Goal: Obtain resource: Download file/media

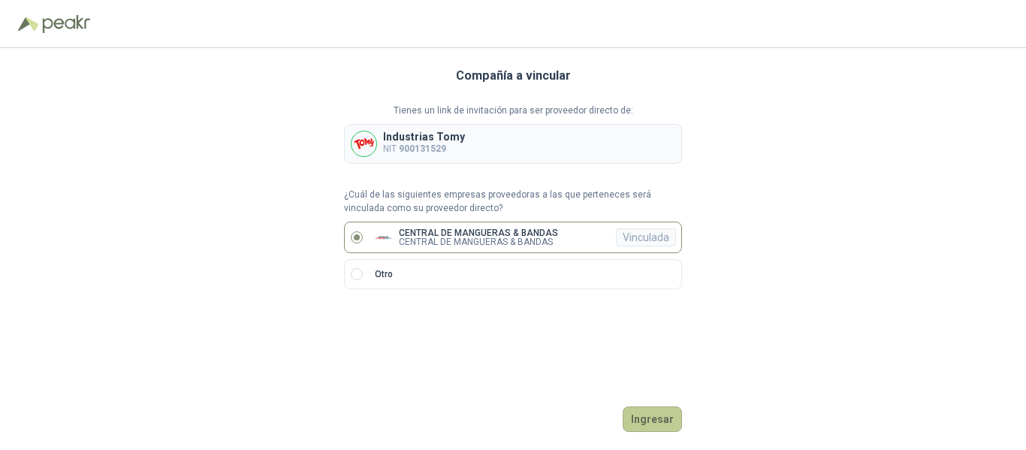
click at [658, 423] on button "Ingresar" at bounding box center [651, 419] width 59 height 26
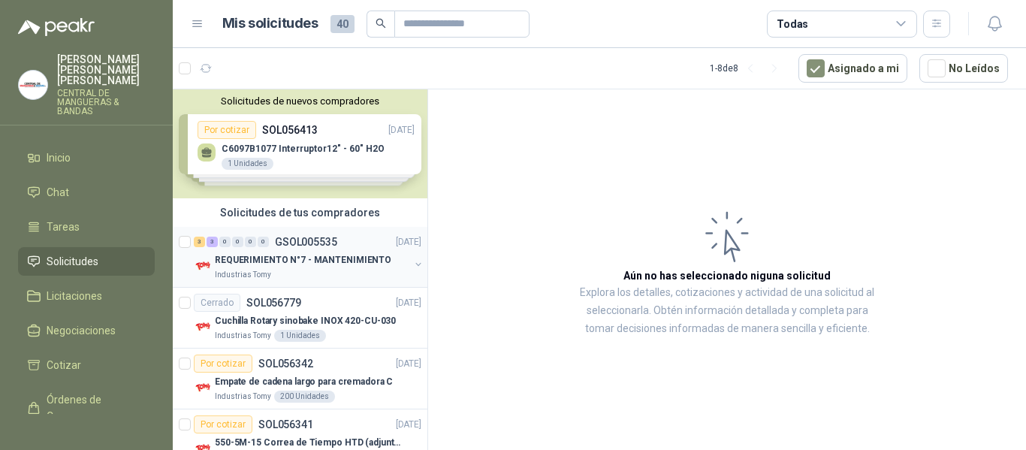
click at [412, 263] on button "button" at bounding box center [418, 264] width 12 height 12
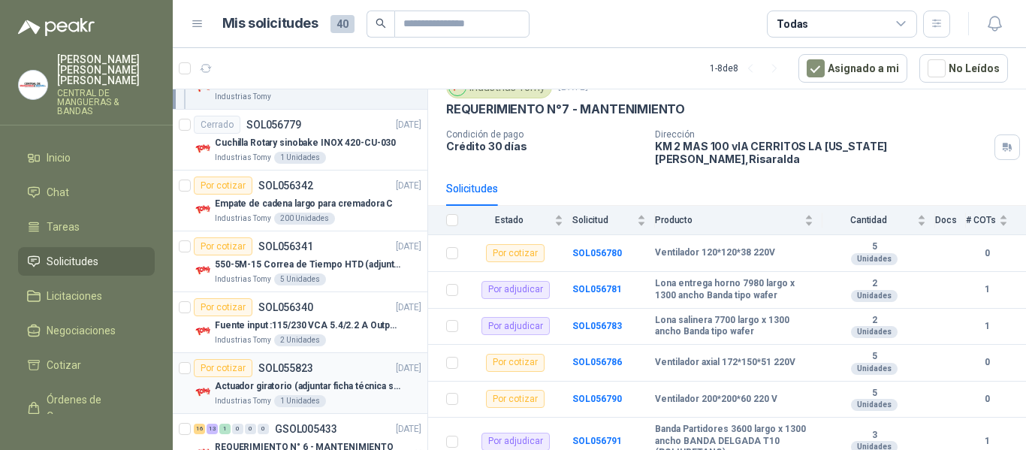
scroll to position [601, 0]
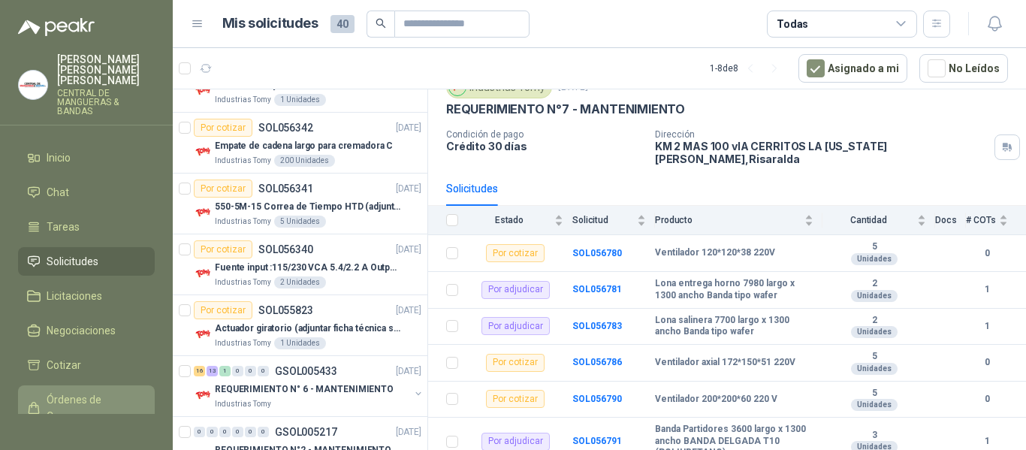
click at [78, 391] on span "Órdenes de Compra" at bounding box center [94, 407] width 94 height 33
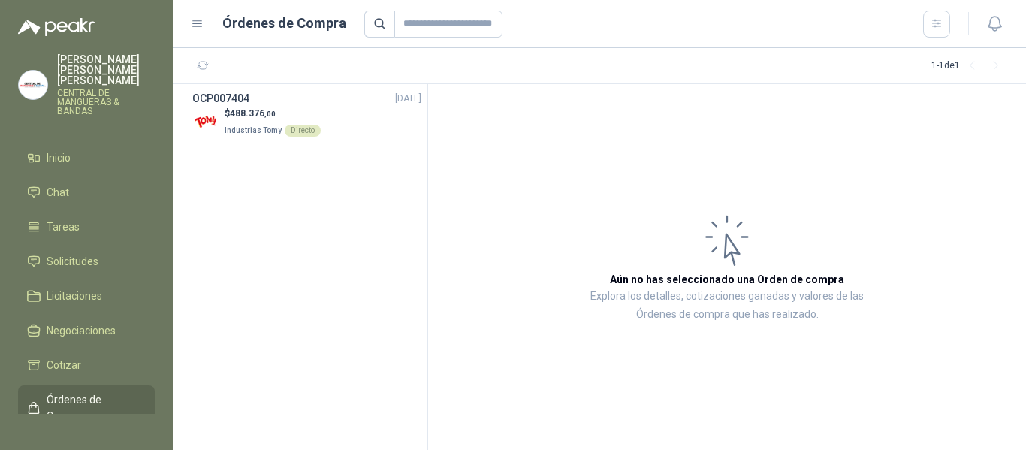
click at [83, 391] on span "Órdenes de Compra" at bounding box center [94, 407] width 94 height 33
click at [275, 122] on p "Industrias Tomy Directo" at bounding box center [273, 129] width 96 height 17
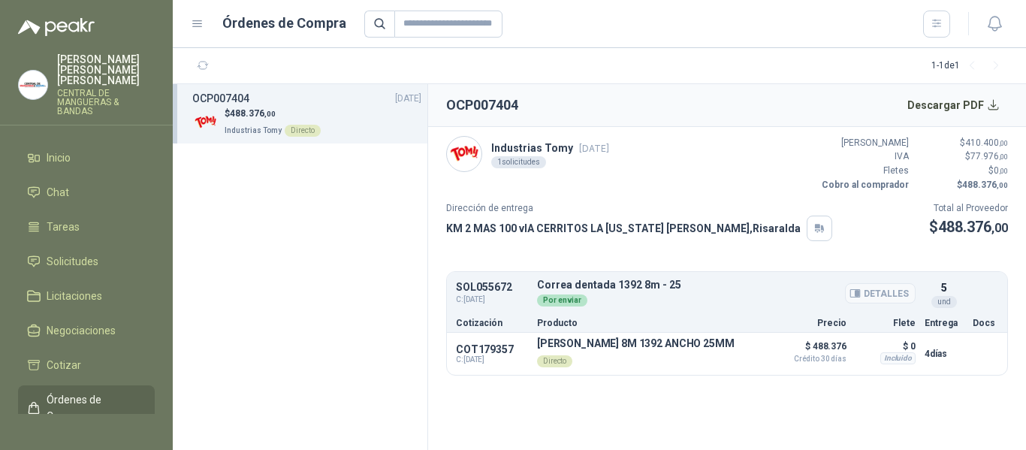
click at [559, 301] on div "Por enviar" at bounding box center [562, 300] width 50 height 12
click at [718, 357] on button "Detalles" at bounding box center [727, 353] width 71 height 20
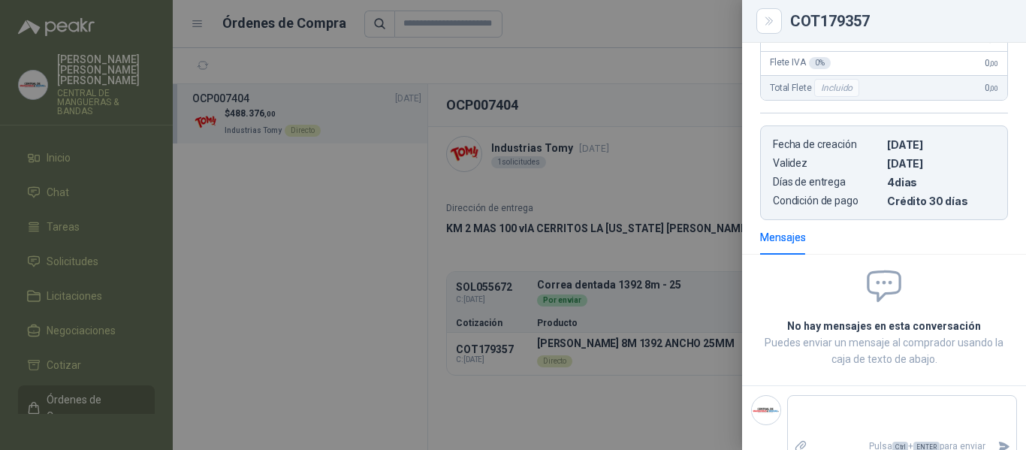
scroll to position [330, 0]
drag, startPoint x: 625, startPoint y: 128, endPoint x: 697, endPoint y: 183, distance: 90.0
click at [625, 130] on div at bounding box center [513, 225] width 1026 height 450
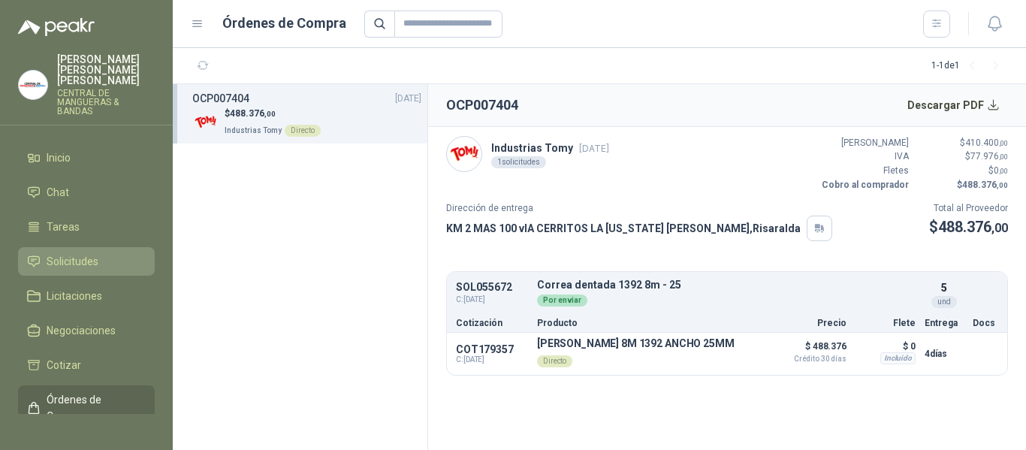
click at [80, 253] on span "Solicitudes" at bounding box center [73, 261] width 52 height 17
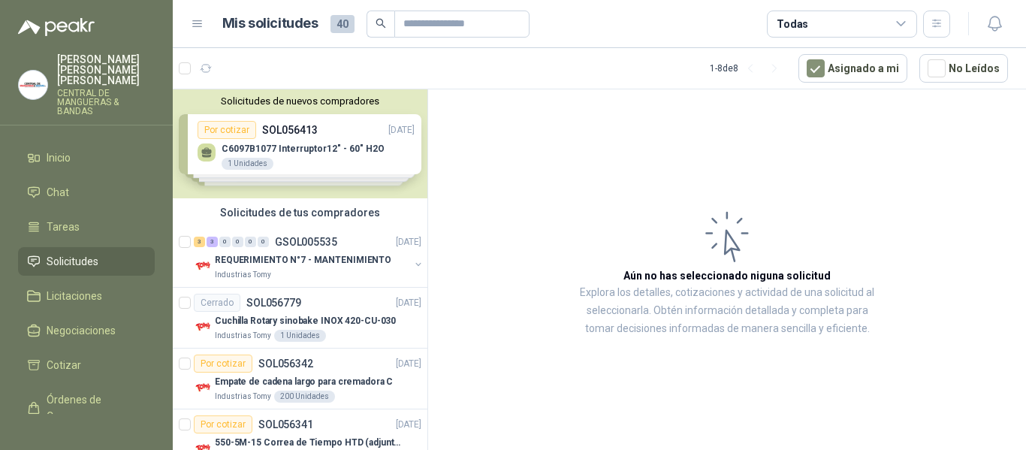
click at [575, 205] on article "Aún no has seleccionado niguna solicitud Explora los detalles, cotizaciones y a…" at bounding box center [727, 272] width 598 height 366
click at [89, 393] on span "Órdenes de Compra" at bounding box center [94, 407] width 94 height 33
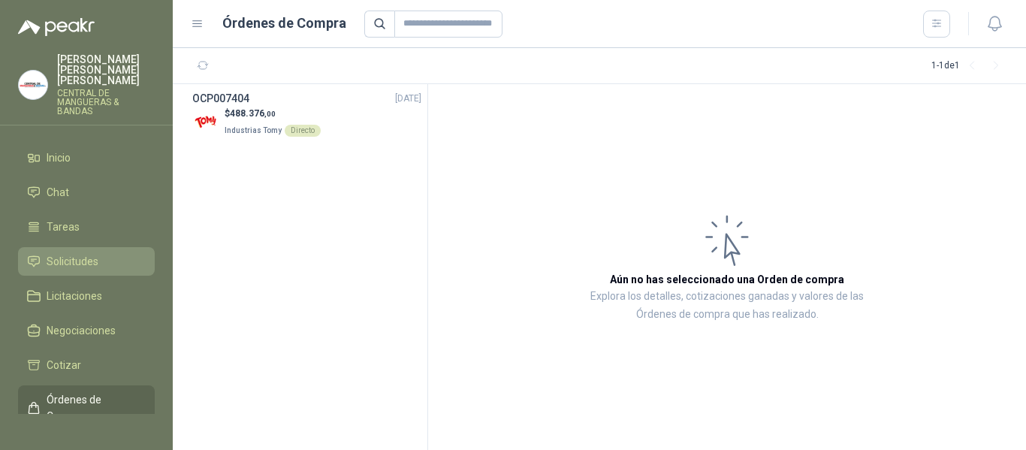
click at [65, 253] on span "Solicitudes" at bounding box center [73, 261] width 52 height 17
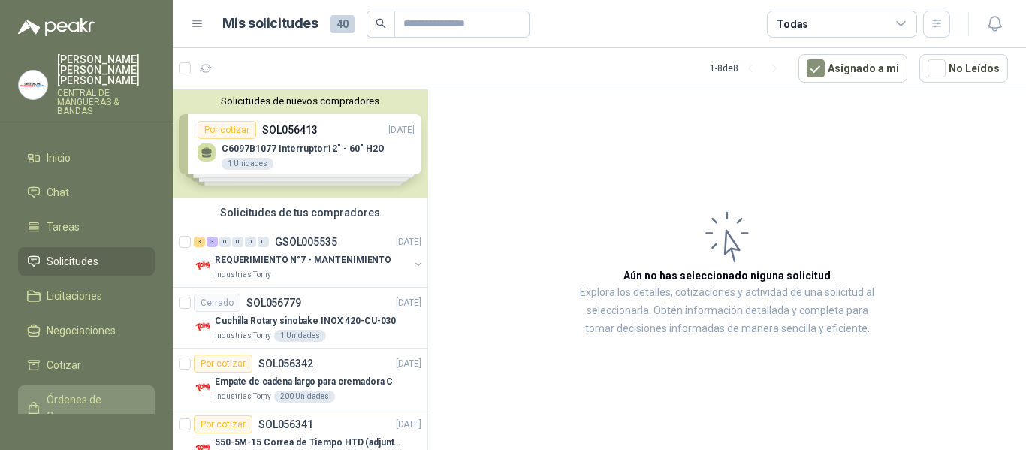
click at [93, 393] on span "Órdenes de Compra" at bounding box center [94, 407] width 94 height 33
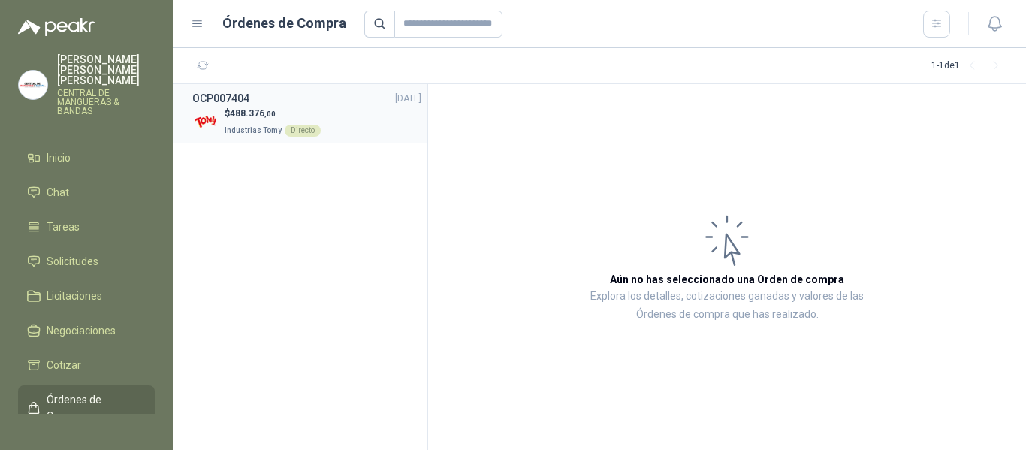
click at [256, 113] on span "488.376 ,00" at bounding box center [253, 113] width 46 height 11
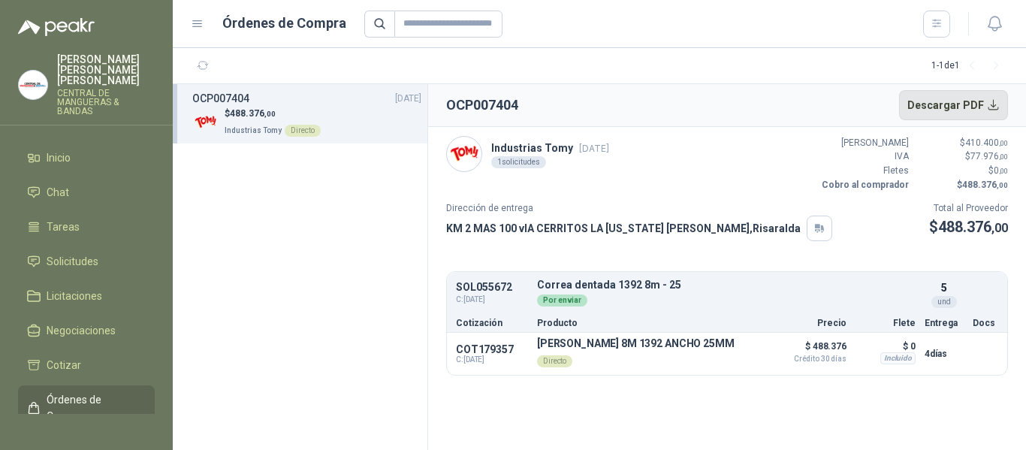
click at [992, 104] on button "Descargar PDF" at bounding box center [954, 105] width 110 height 30
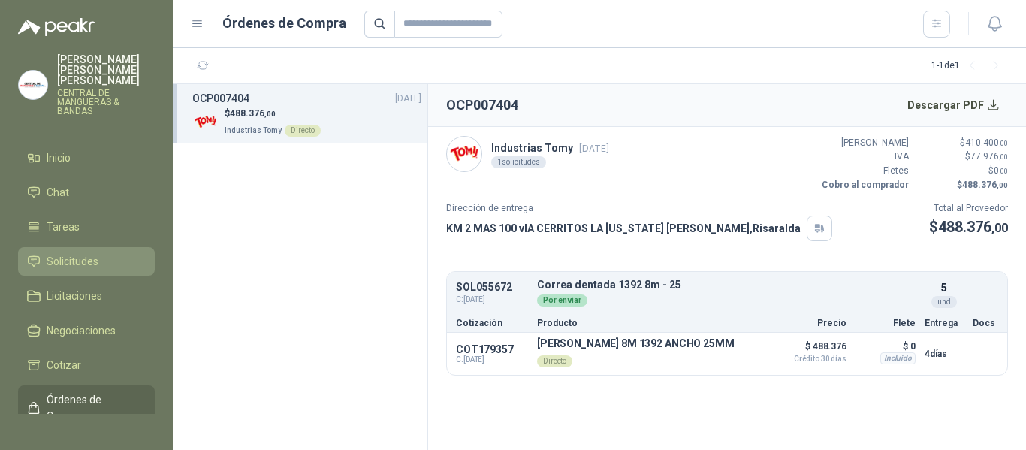
click at [77, 255] on span "Solicitudes" at bounding box center [73, 261] width 52 height 17
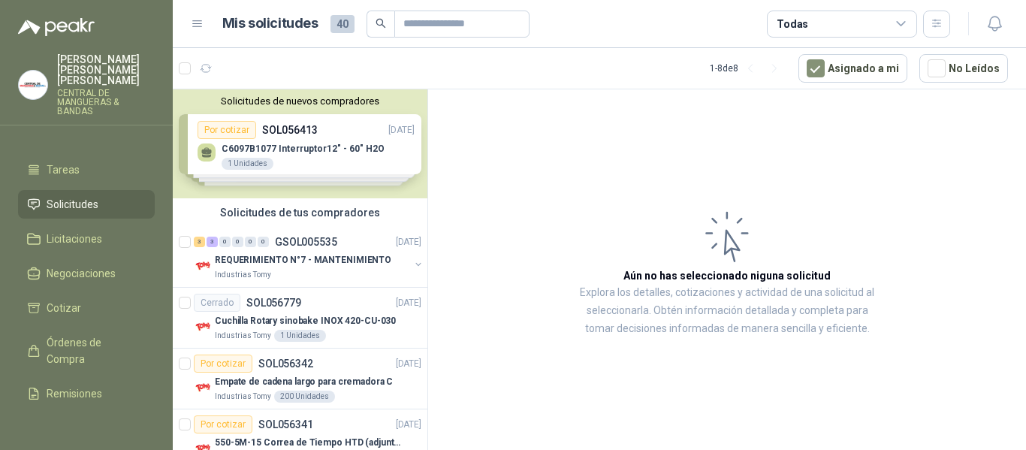
scroll to position [132, 0]
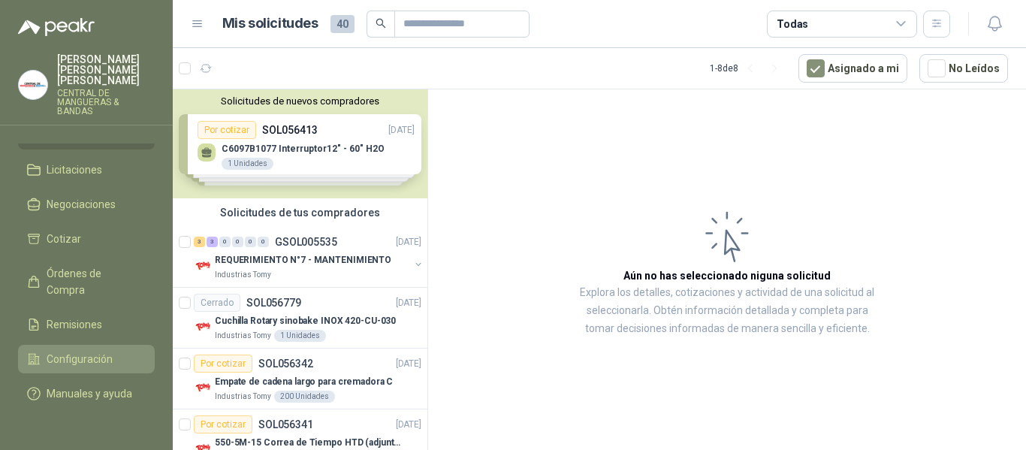
click at [101, 351] on span "Configuración" at bounding box center [80, 359] width 66 height 17
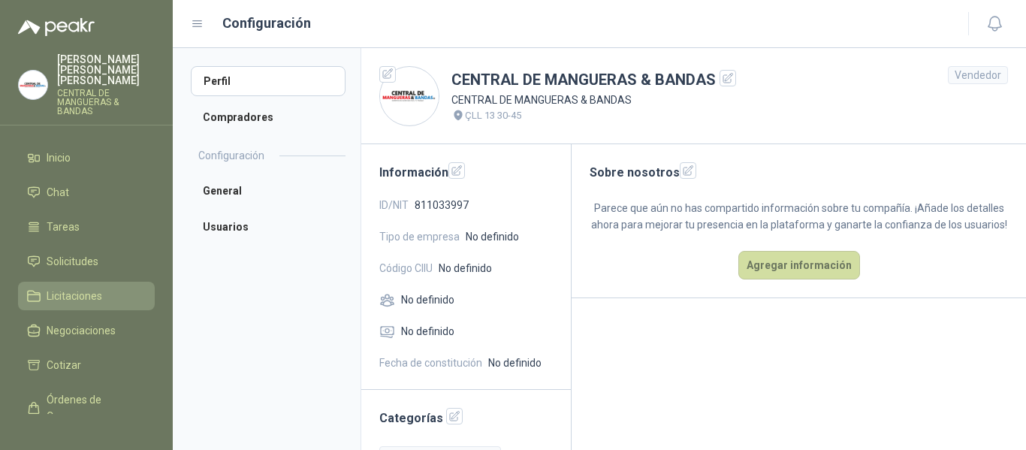
click at [90, 288] on span "Licitaciones" at bounding box center [75, 296] width 56 height 17
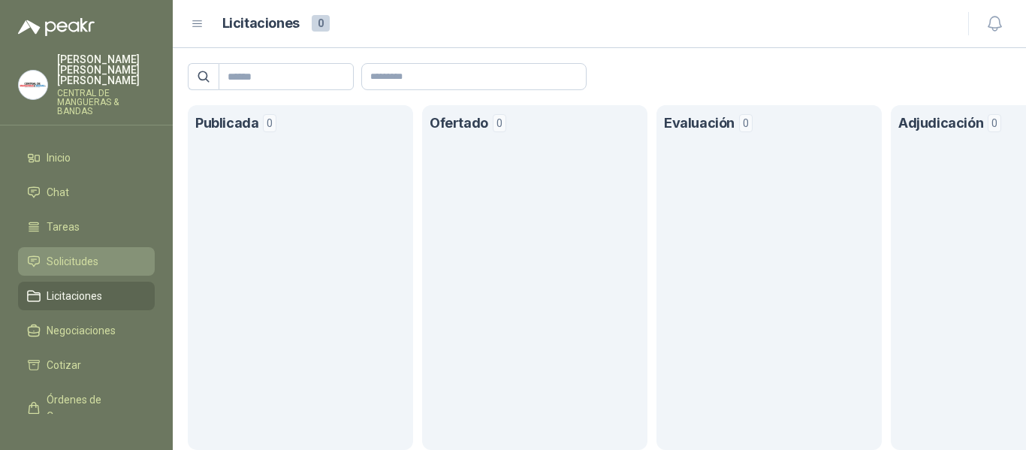
click at [77, 253] on span "Solicitudes" at bounding box center [73, 261] width 52 height 17
